Goal: Check status: Check status

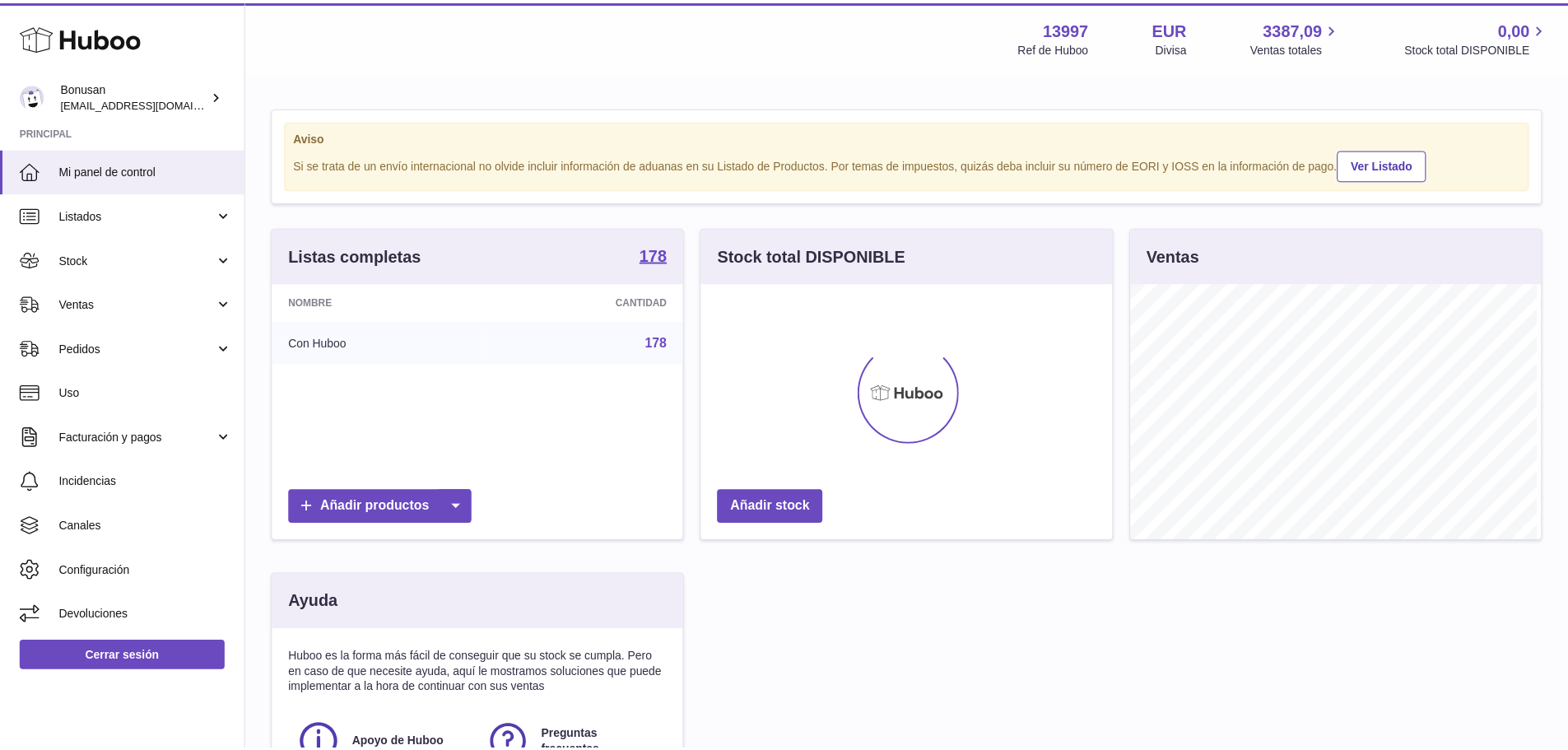
scroll to position [257, 414]
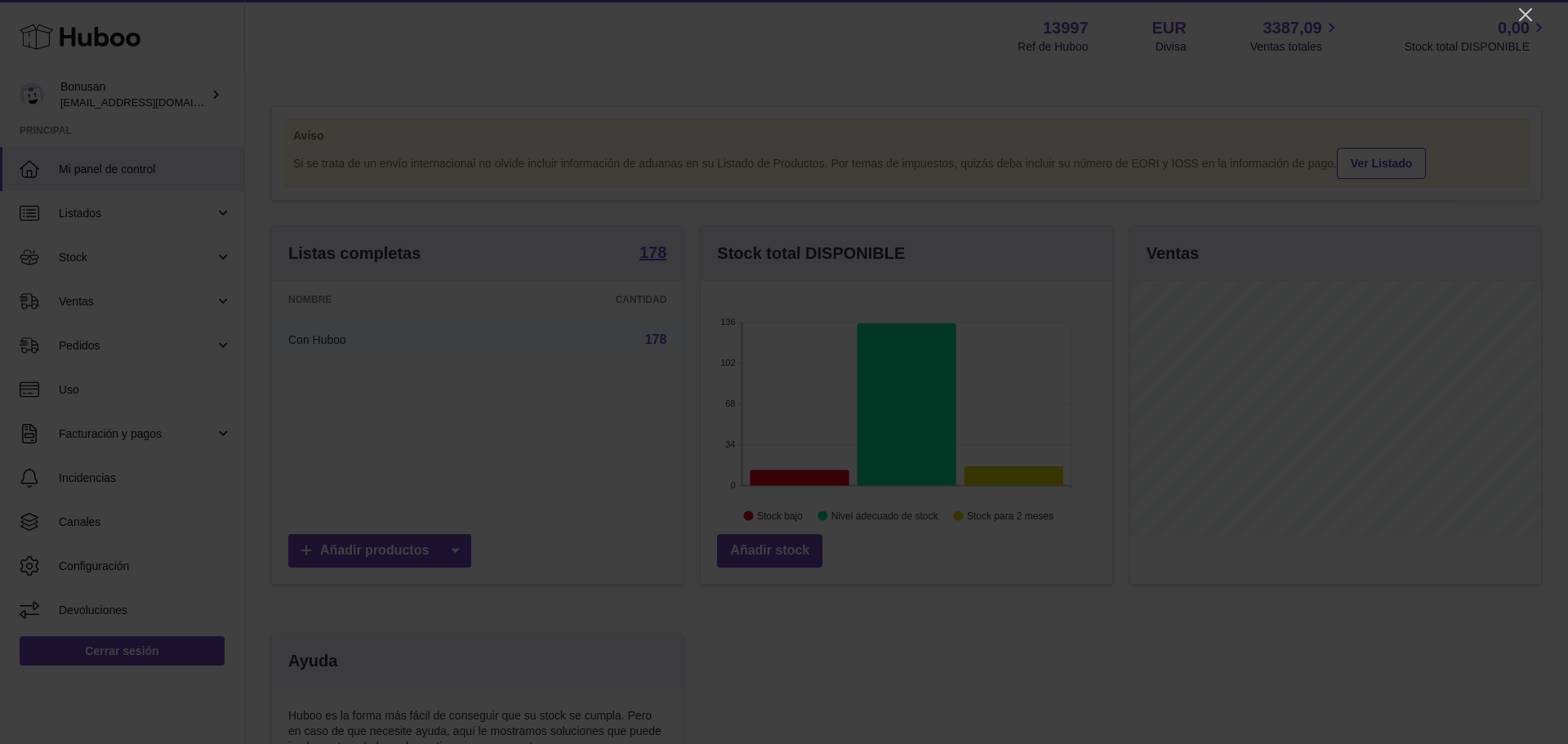
click at [1525, 18] on icon "Close" at bounding box center [1525, 15] width 20 height 20
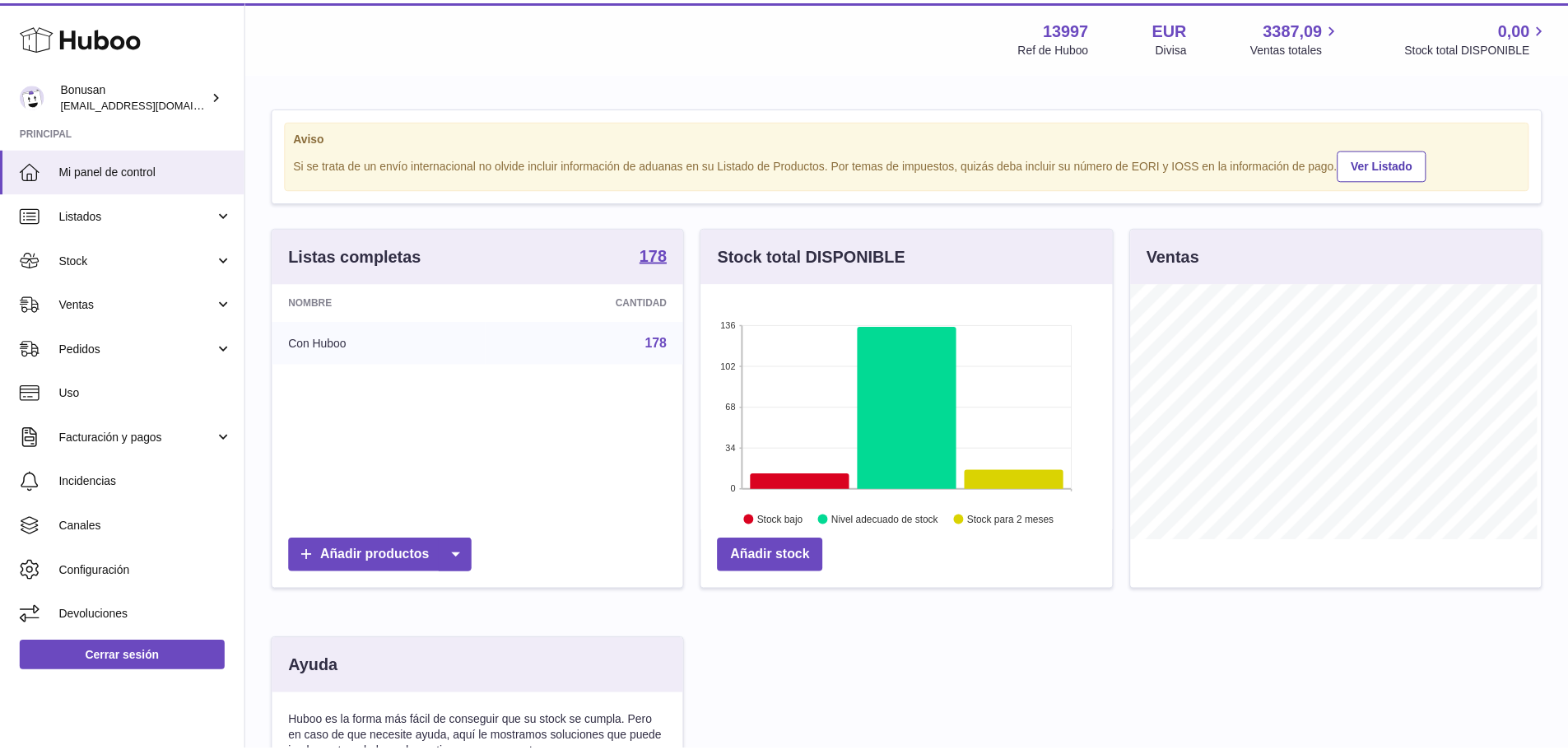
scroll to position [823119, 822542]
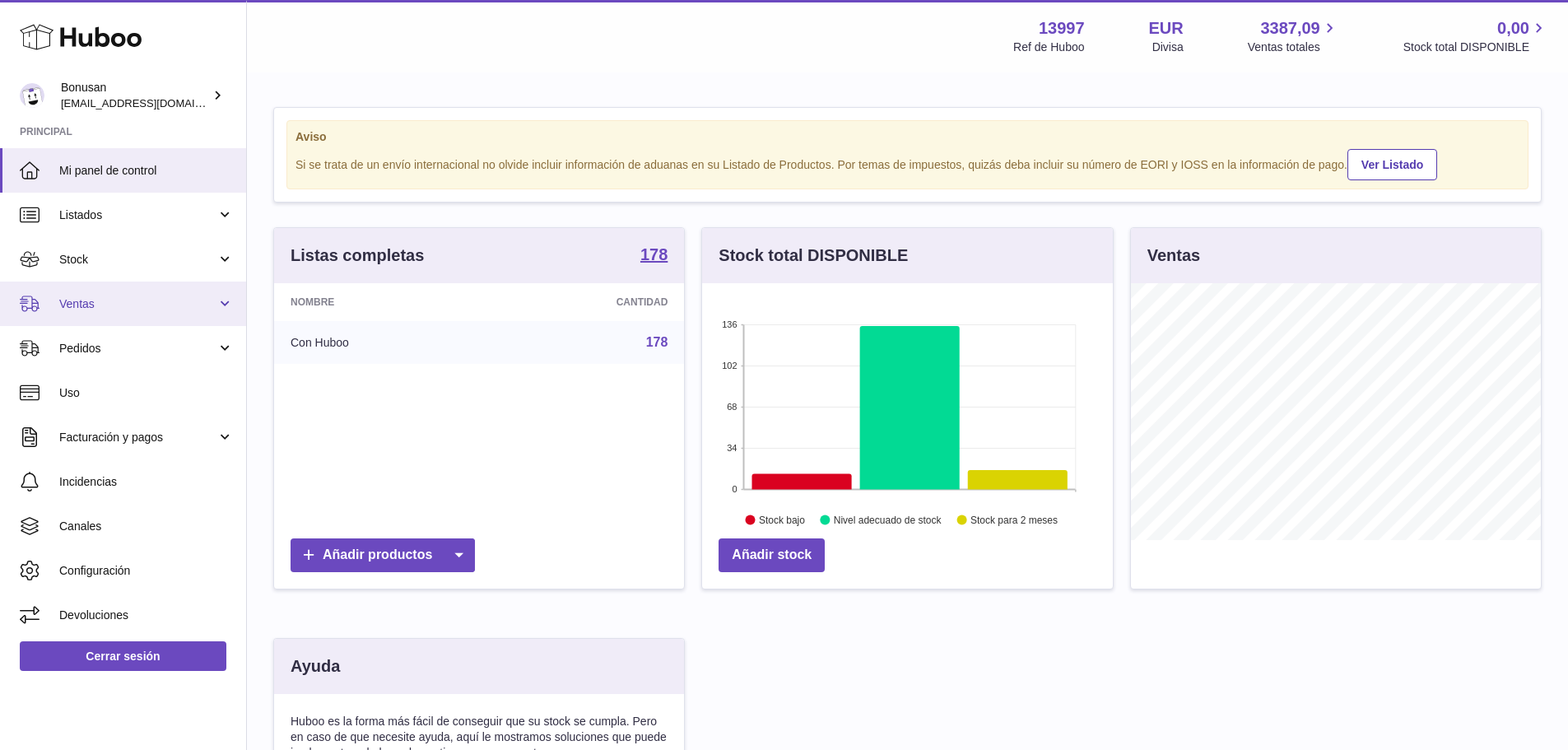
click at [101, 303] on span "Ventas" at bounding box center [138, 304] width 157 height 15
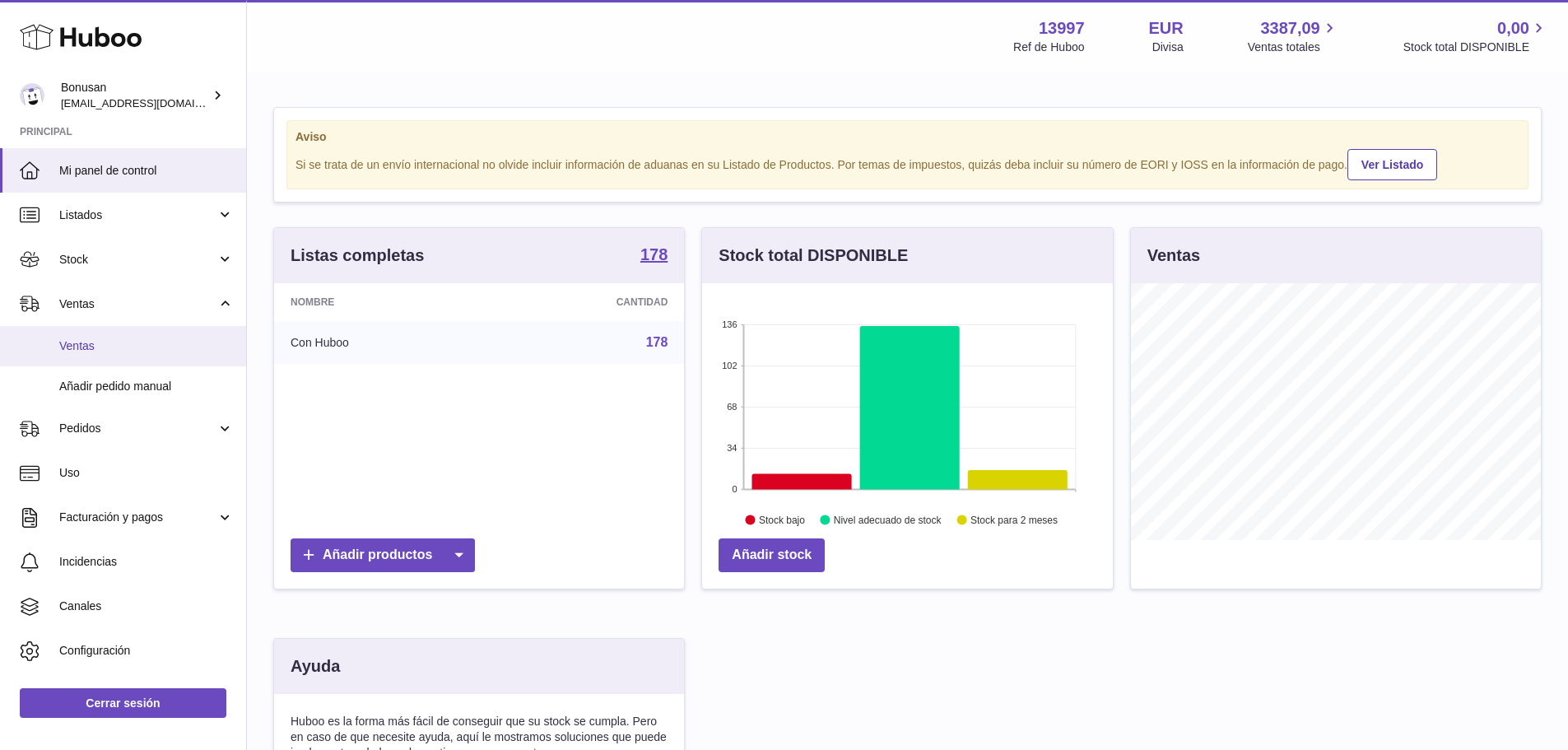
click at [89, 349] on span "Ventas" at bounding box center [146, 346] width 175 height 15
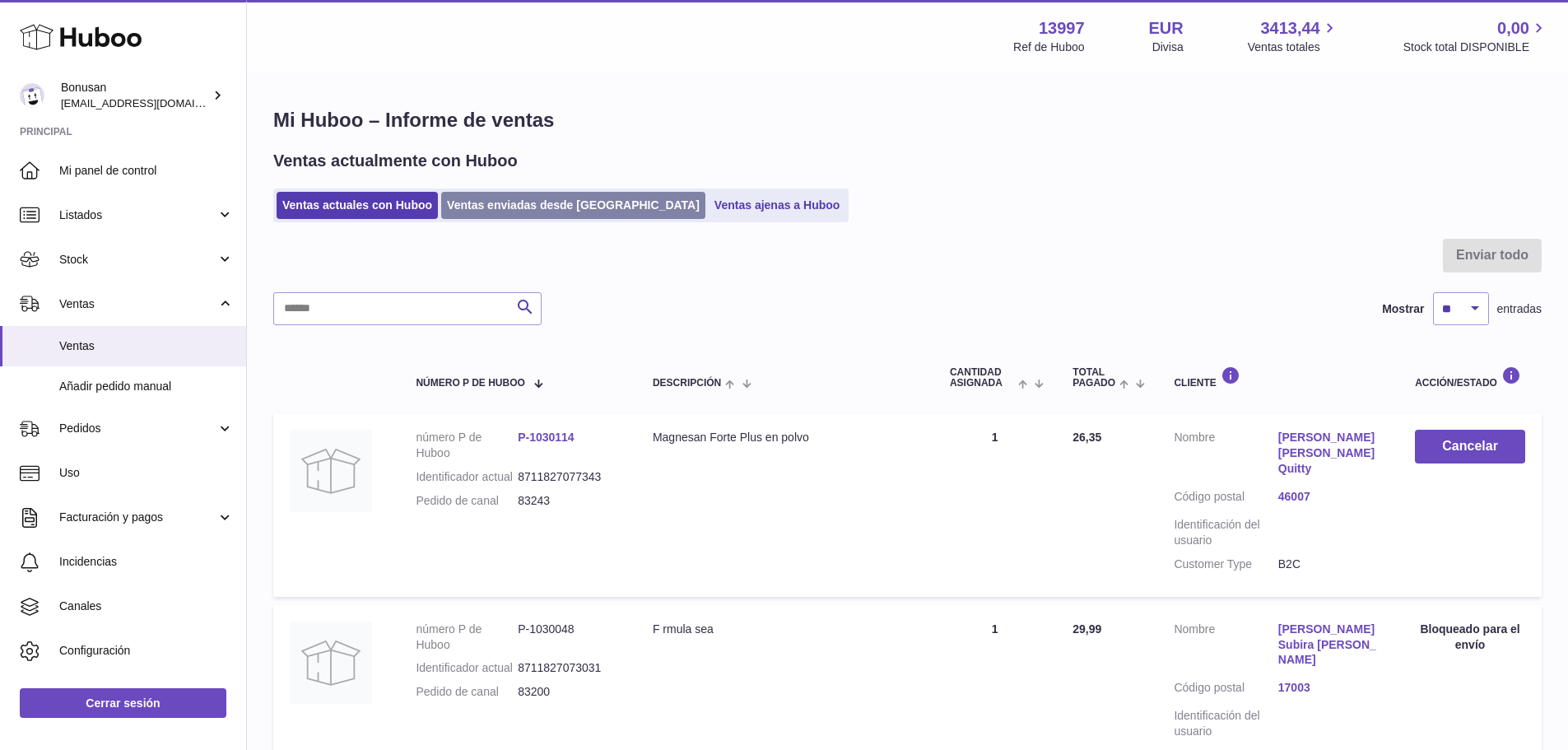
click at [488, 208] on link "Ventas enviadas desde Huboo" at bounding box center [573, 206] width 264 height 28
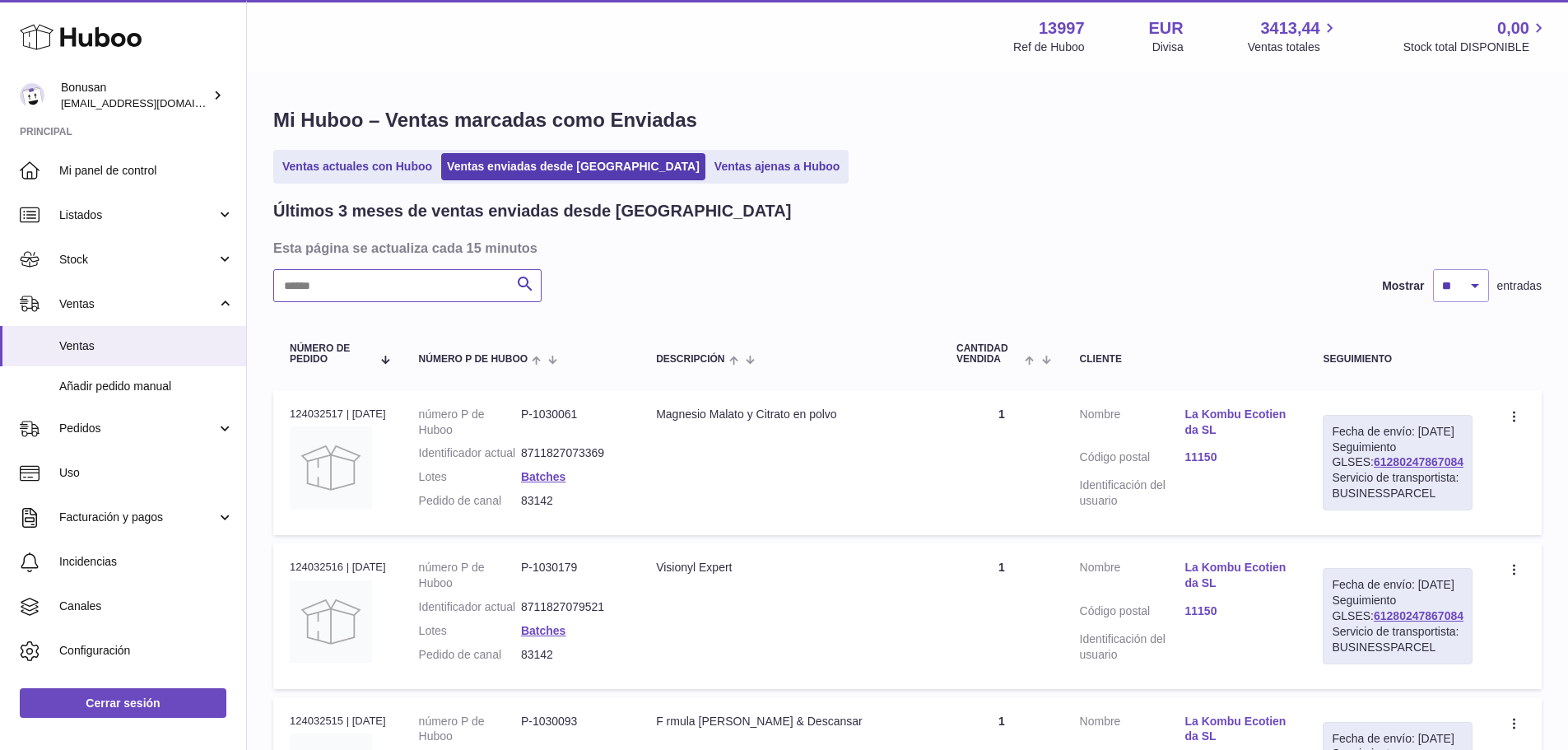
click at [407, 297] on input "text" at bounding box center [407, 286] width 268 height 33
type input "*****"
click at [1389, 469] on link "61280247827844" at bounding box center [1418, 461] width 89 height 13
click at [1207, 415] on link "Lolo Fidel-Nicolás" at bounding box center [1237, 415] width 106 height 15
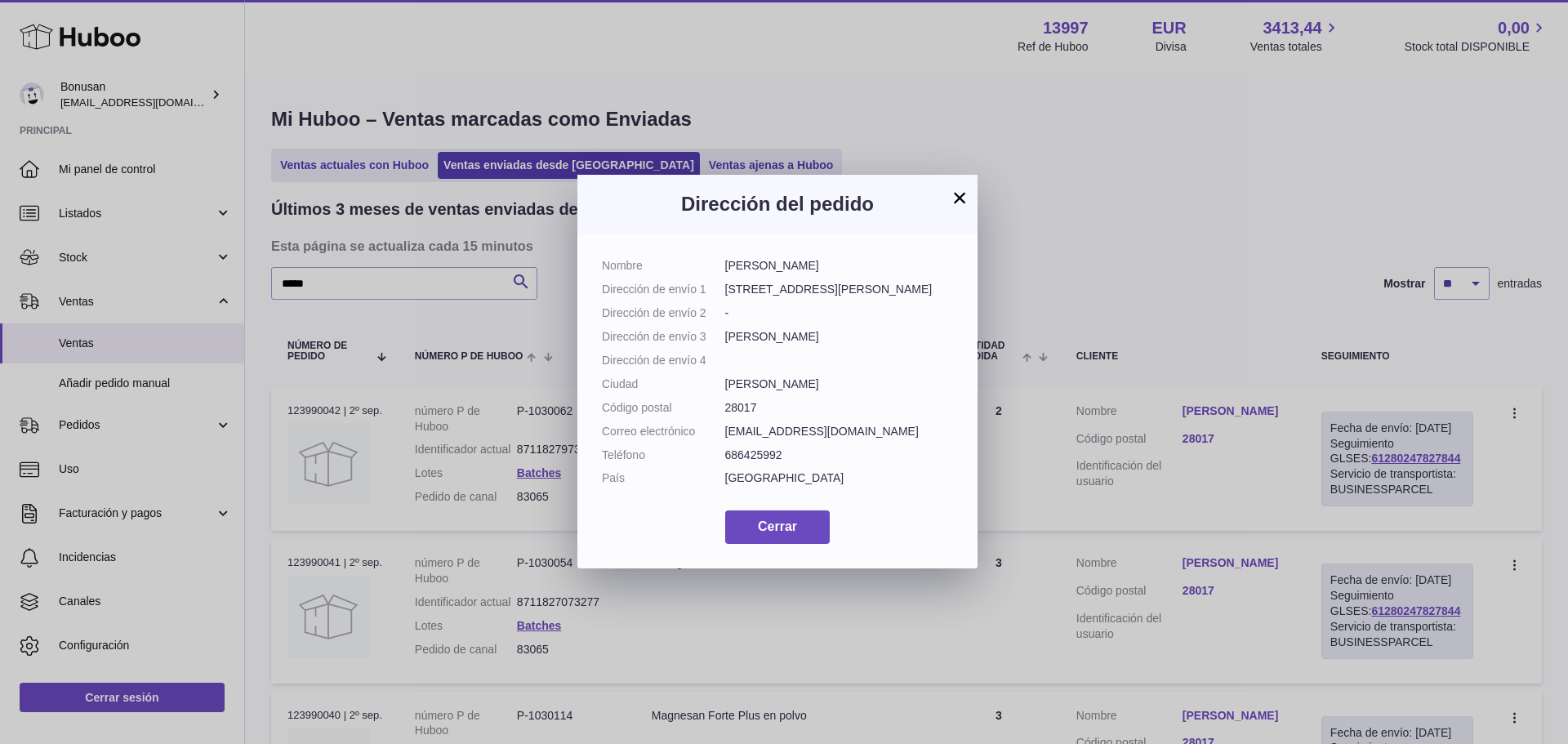
click at [960, 195] on button "×" at bounding box center [959, 197] width 20 height 20
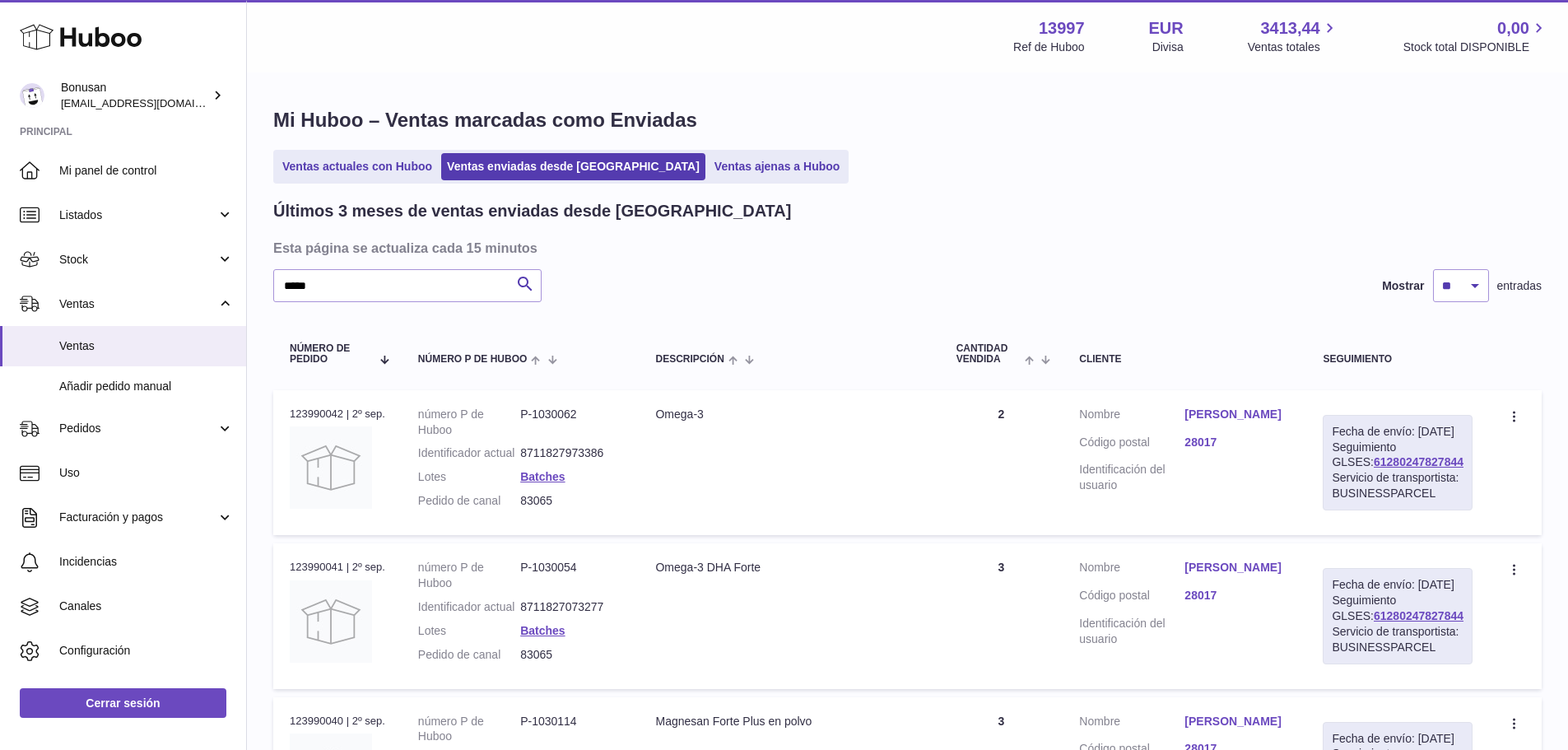
click at [1233, 414] on link "Lolo Fidel-Nicolás" at bounding box center [1237, 415] width 106 height 15
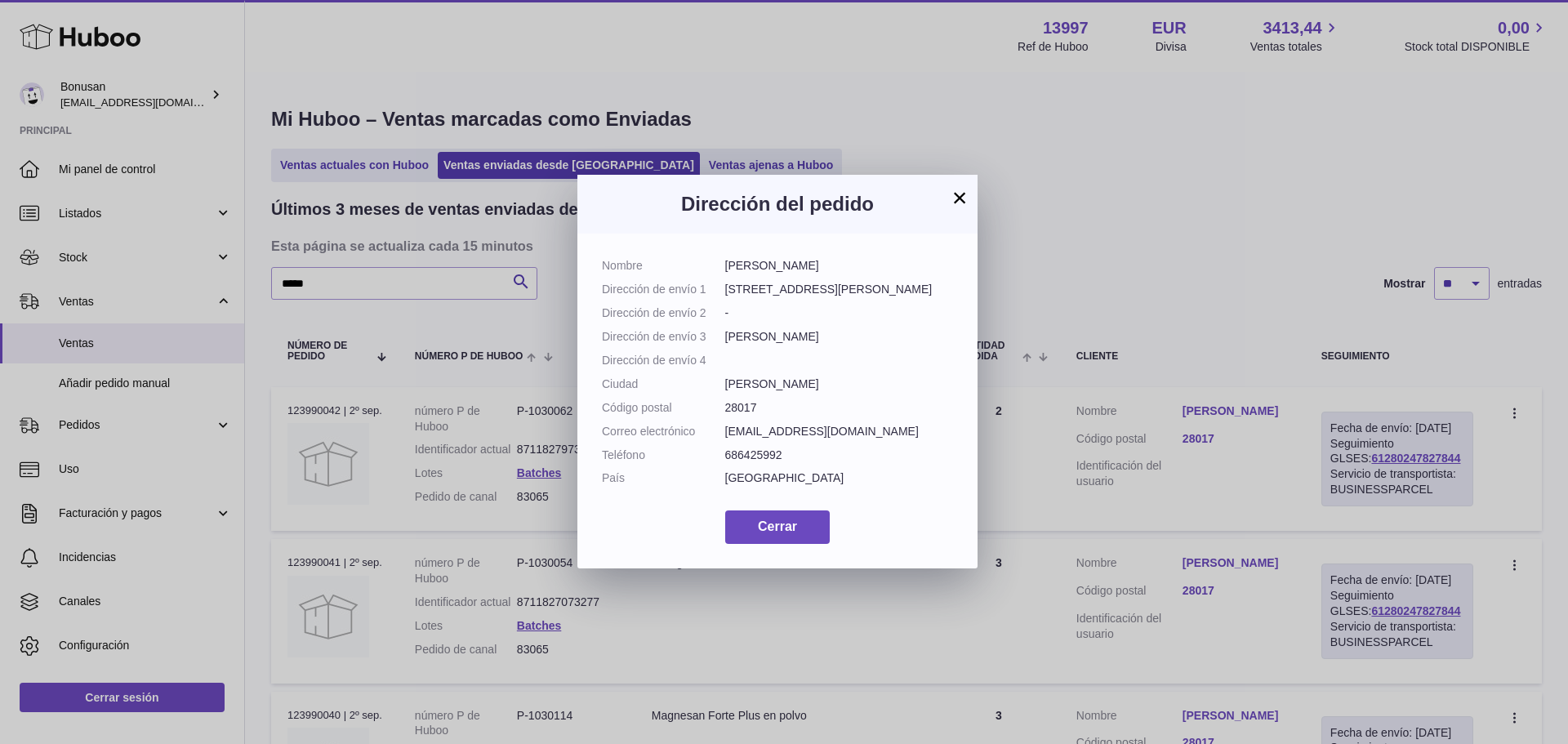
click at [960, 194] on button "×" at bounding box center [959, 197] width 20 height 20
